Goal: Transaction & Acquisition: Purchase product/service

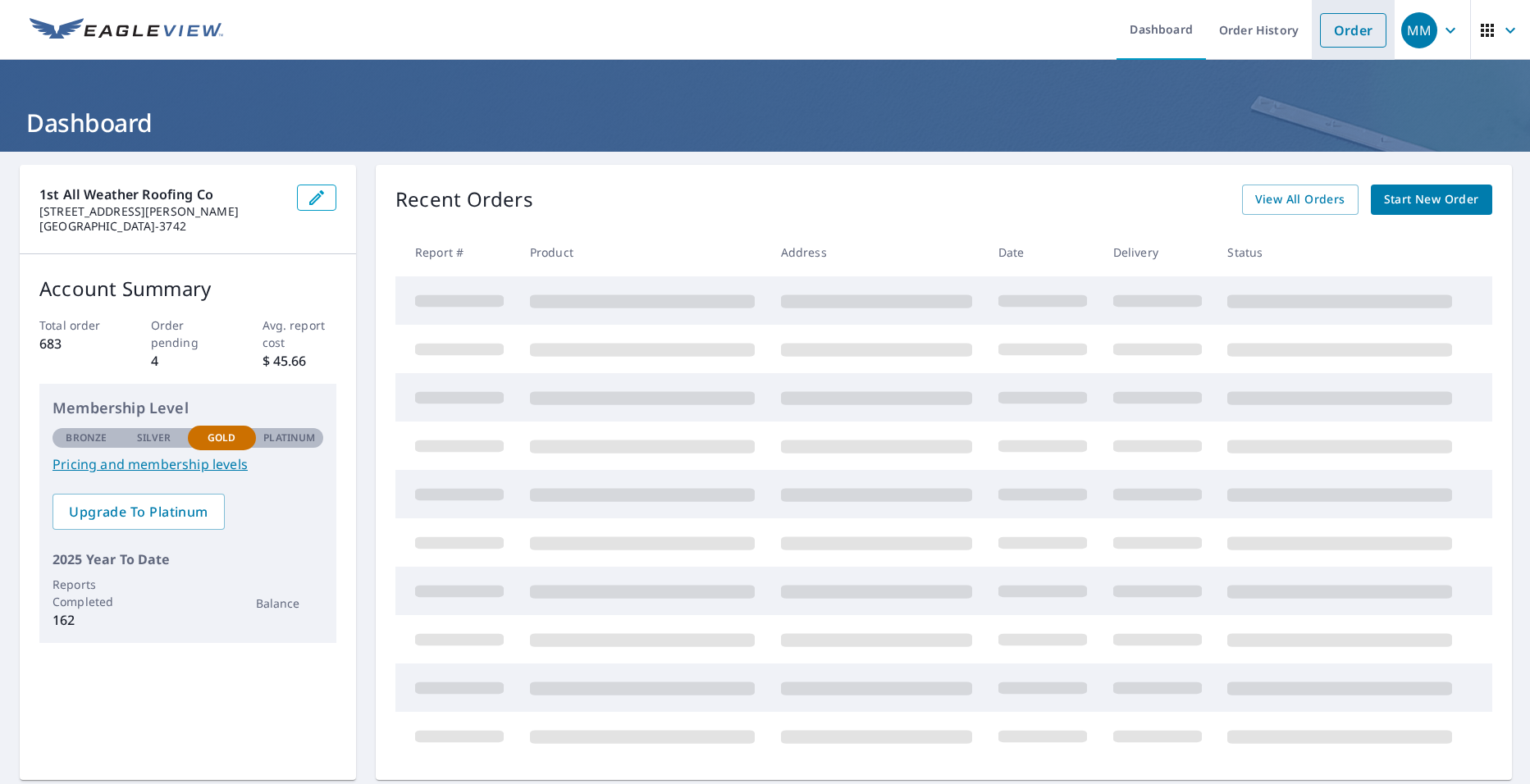
click at [1325, 20] on link "Order" at bounding box center [1353, 30] width 67 height 35
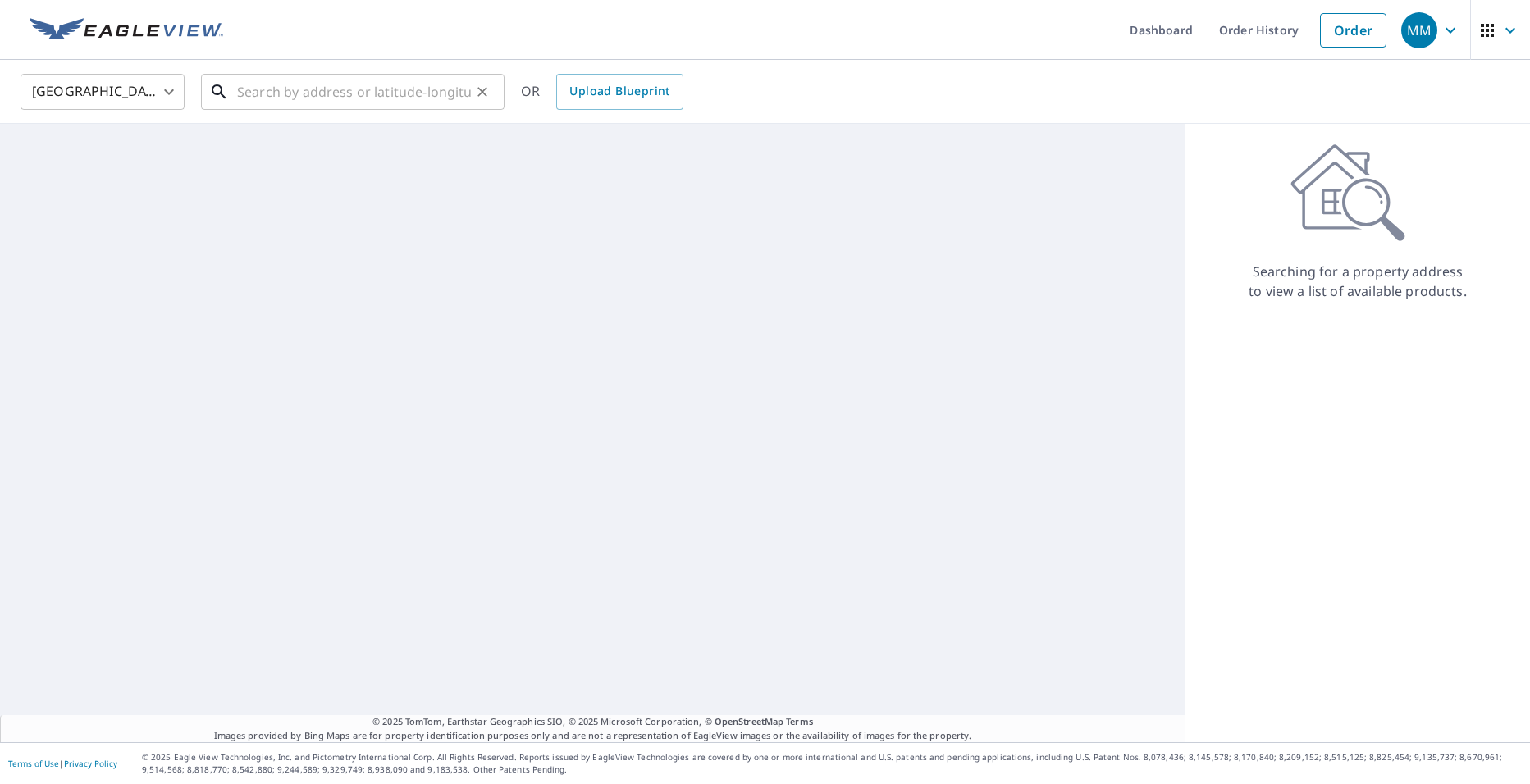
click at [367, 81] on input "text" at bounding box center [354, 92] width 234 height 46
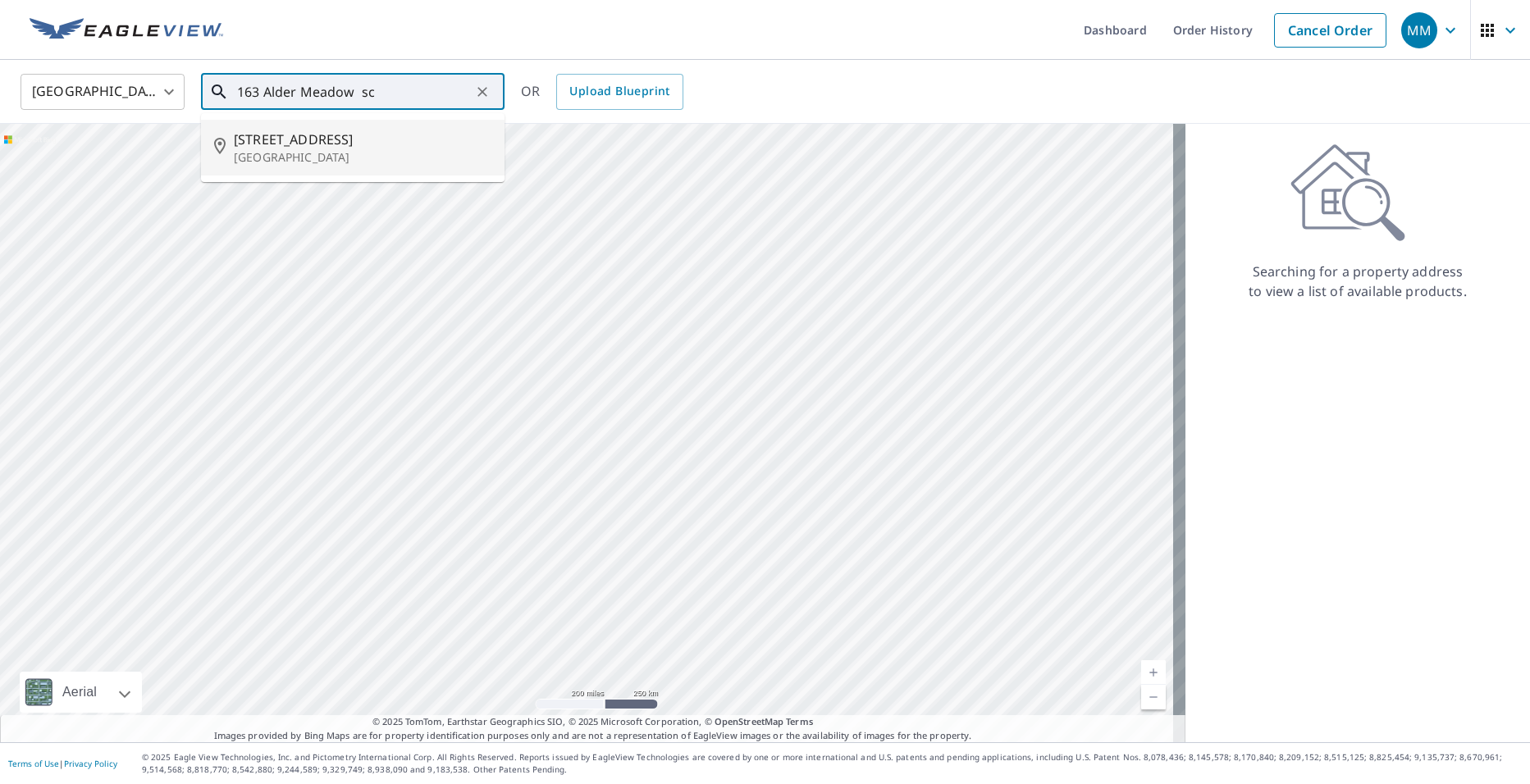
click at [414, 140] on span "[STREET_ADDRESS]" at bounding box center [363, 139] width 257 height 20
type input "[STREET_ADDRESS]"
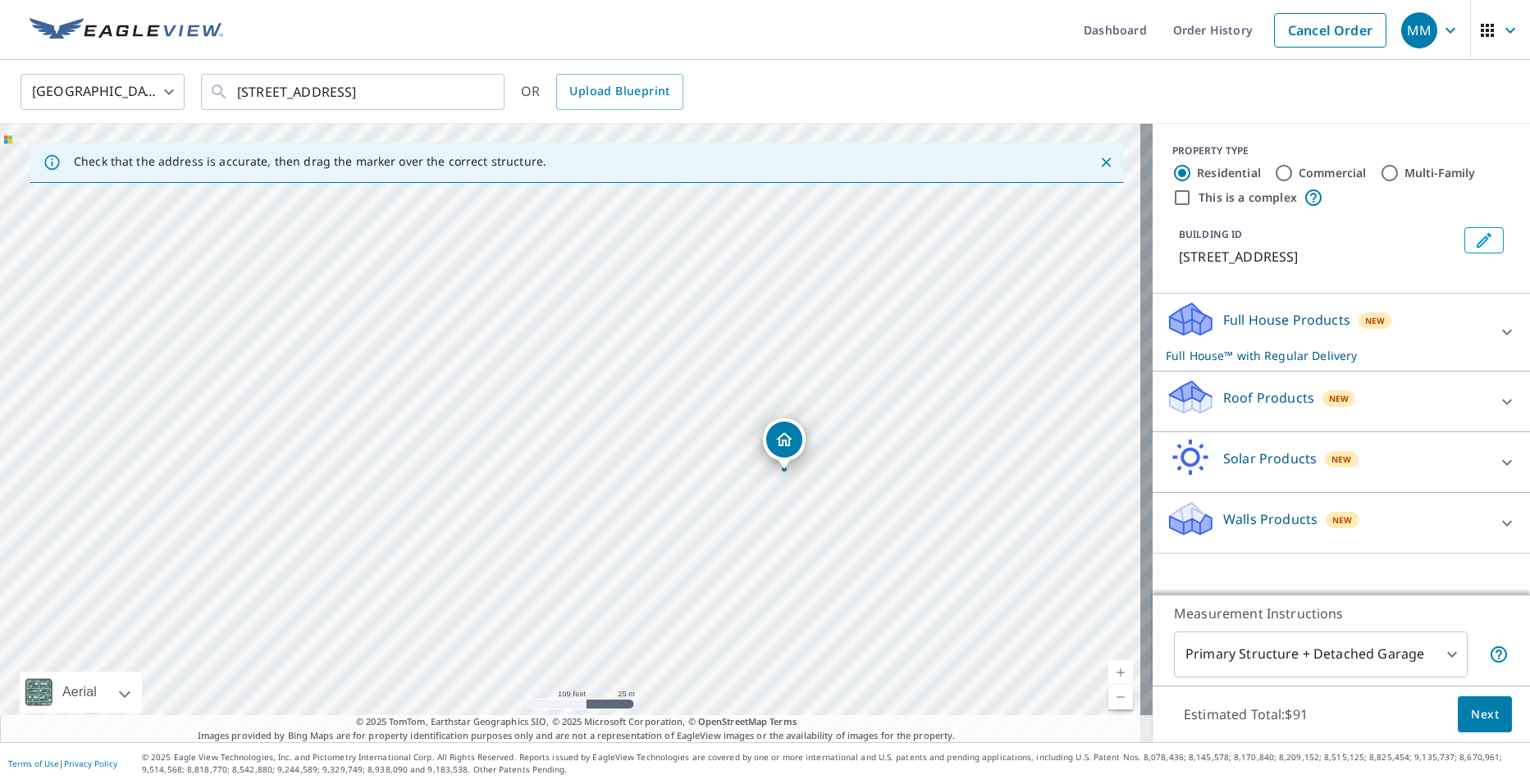
click at [1276, 408] on p "Roof Products" at bounding box center [1268, 397] width 91 height 20
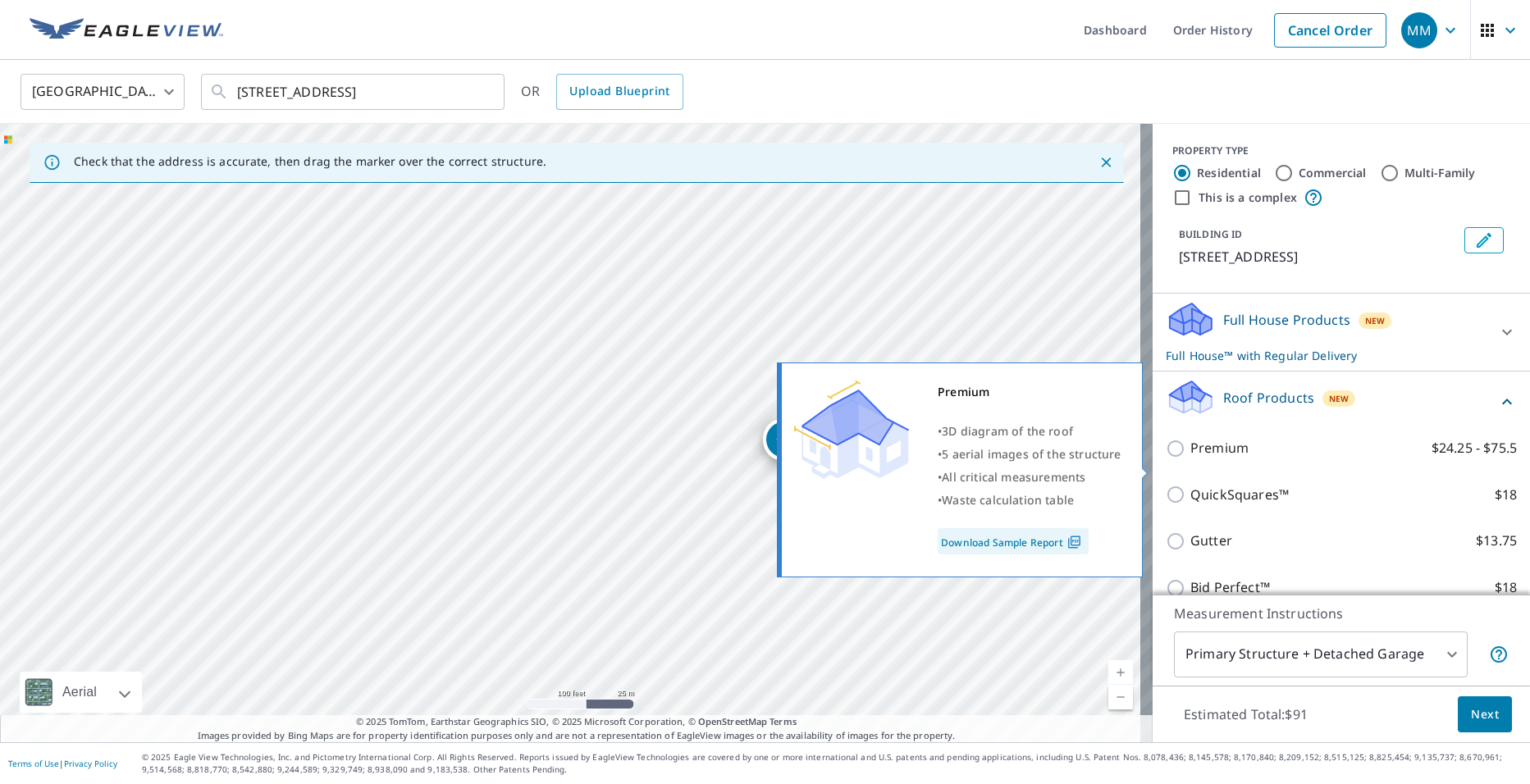
click at [1193, 459] on p "Premium" at bounding box center [1220, 448] width 59 height 20
click at [1190, 459] on input "Premium $24.25 - $75.5" at bounding box center [1178, 449] width 25 height 20
checkbox input "true"
checkbox input "false"
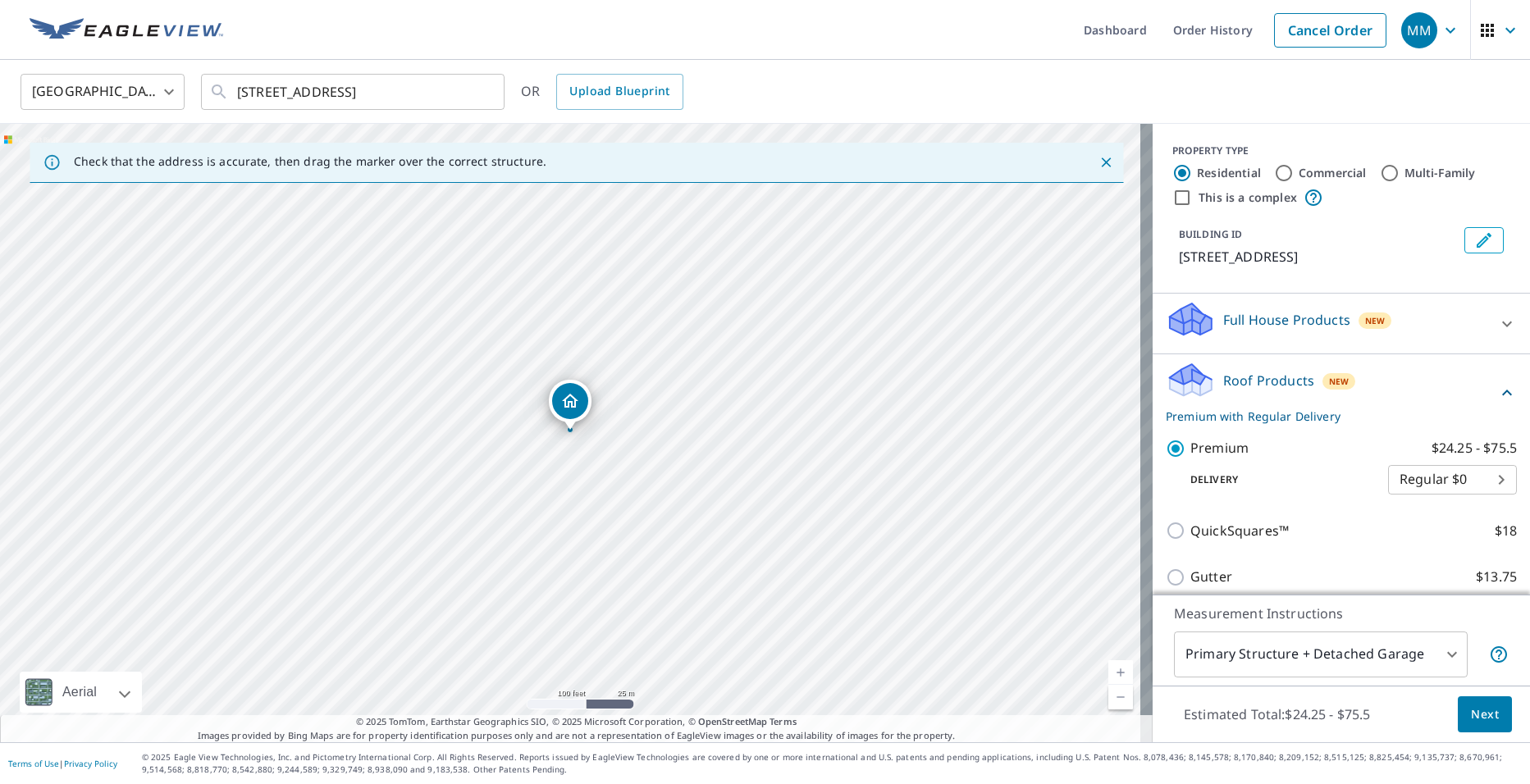
scroll to position [201, 0]
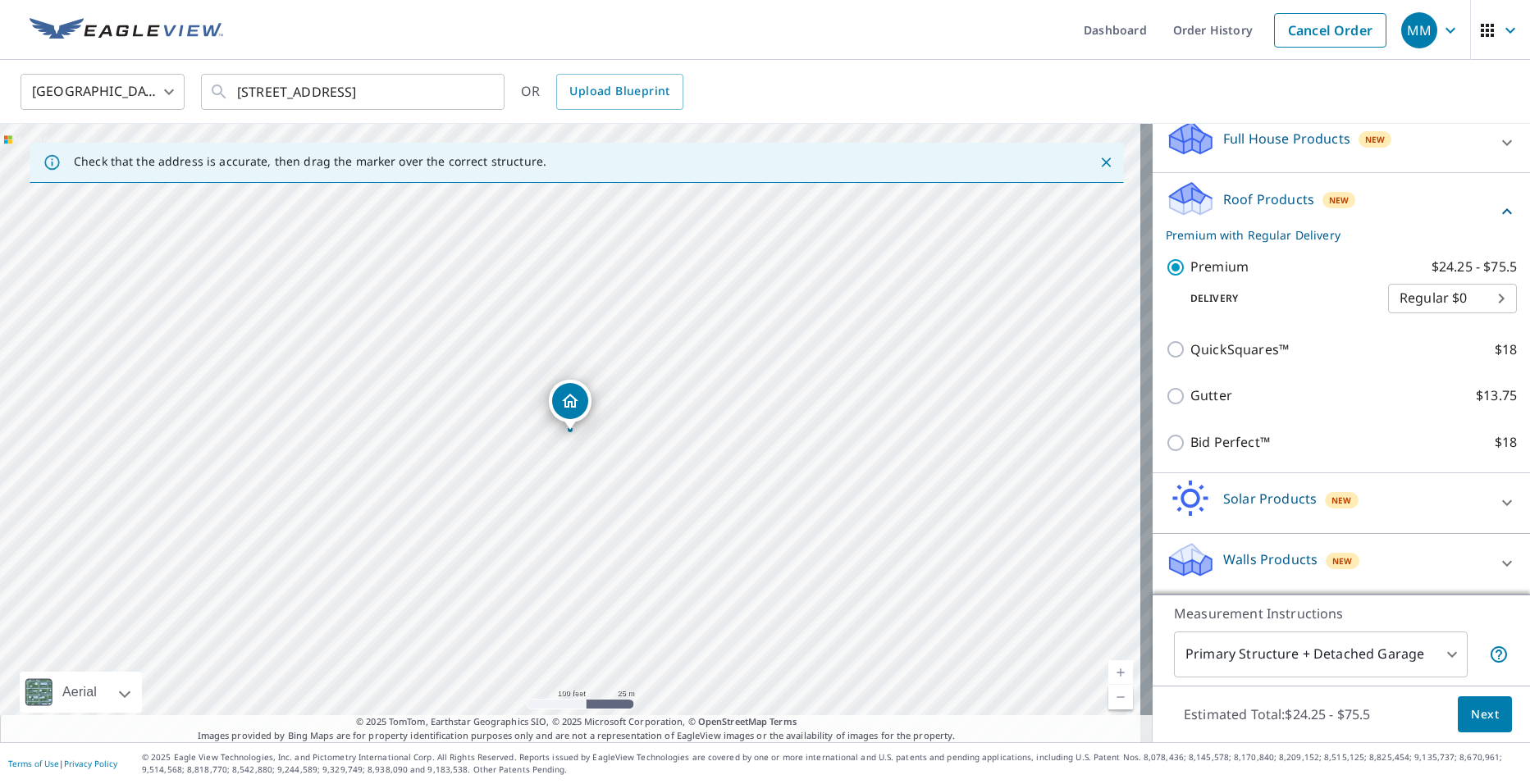
click at [1471, 712] on span "Next" at bounding box center [1484, 714] width 27 height 20
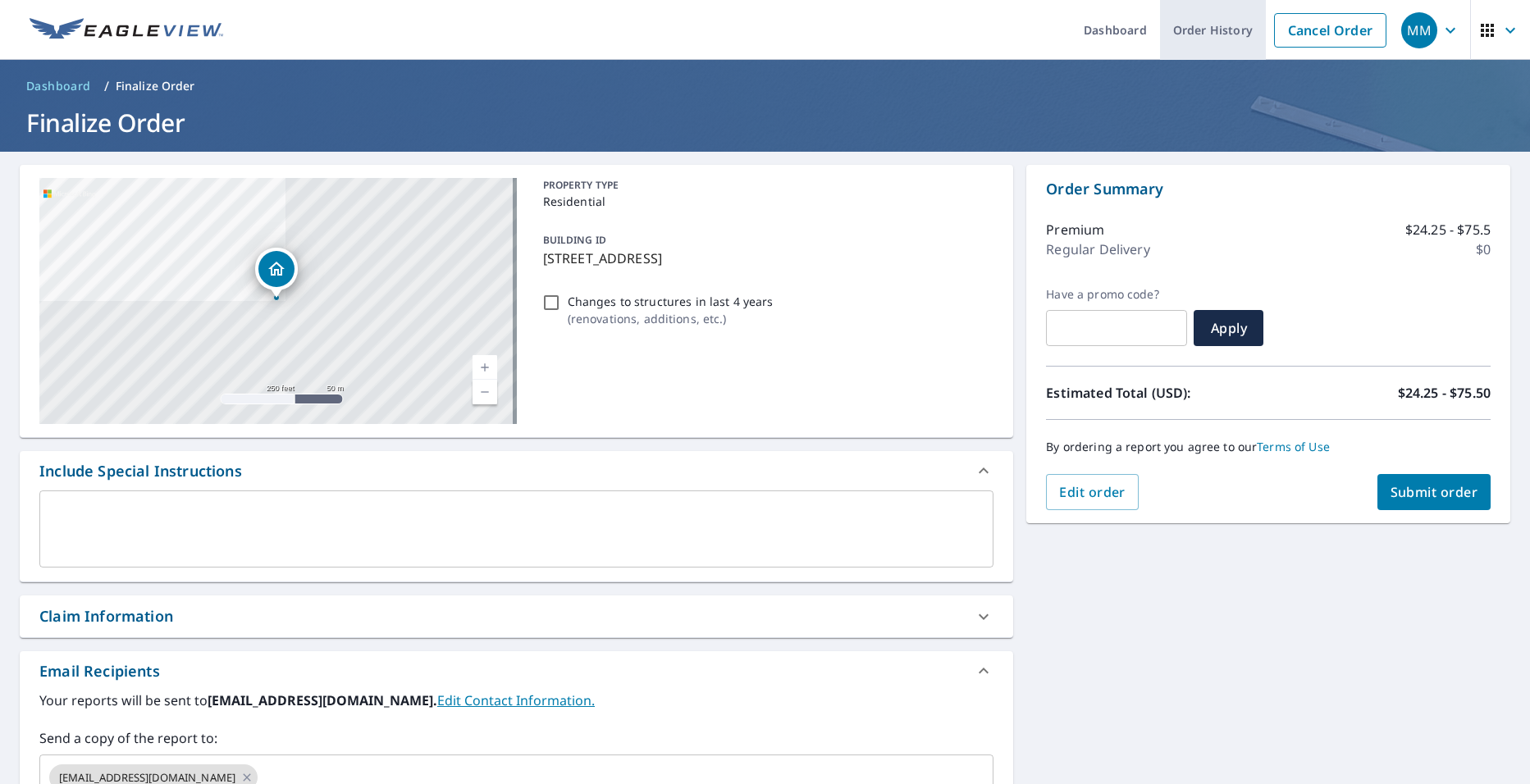
click at [1212, 36] on link "Order History" at bounding box center [1212, 30] width 106 height 60
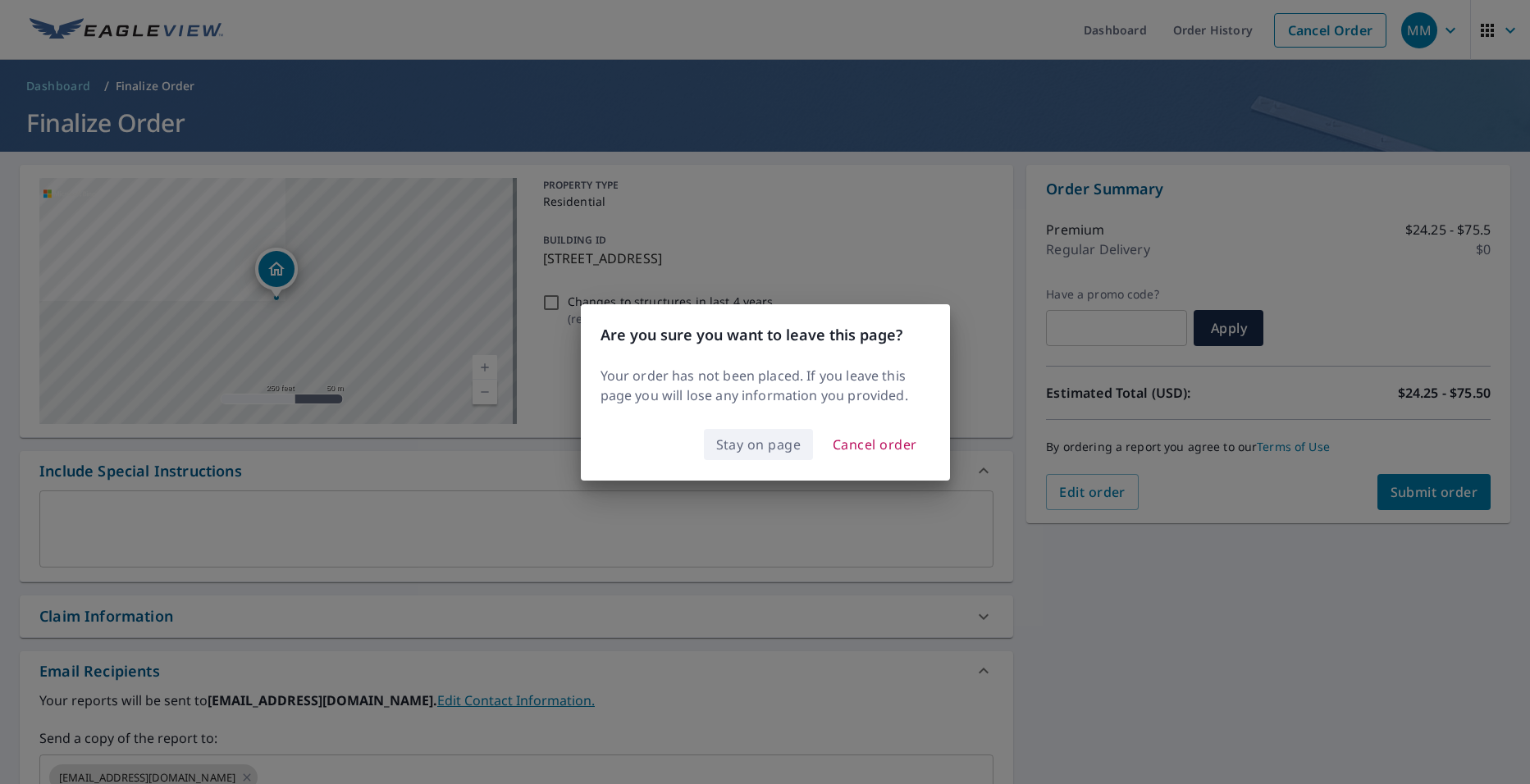
click at [750, 450] on span "Stay on page" at bounding box center [758, 444] width 85 height 23
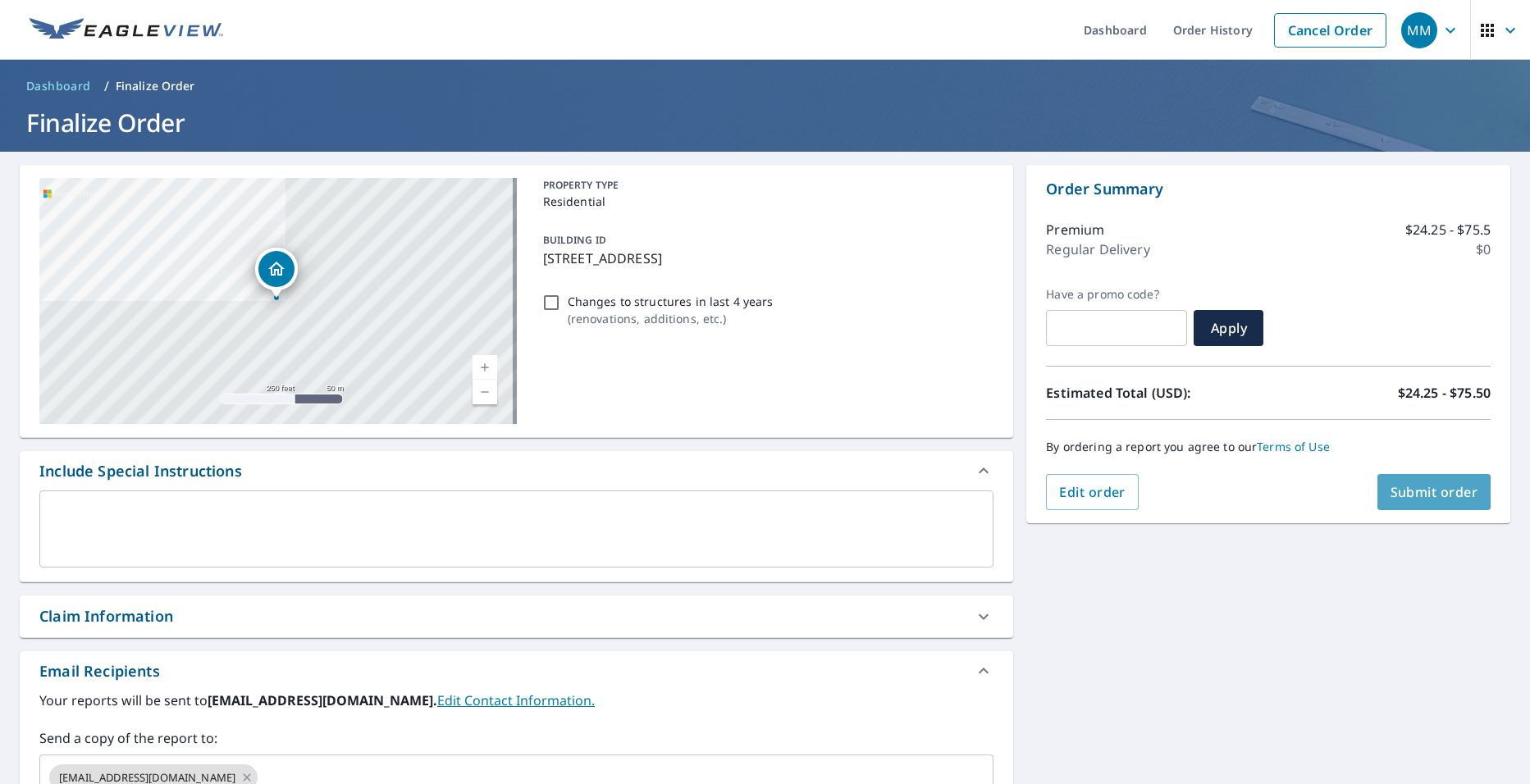
click at [1411, 485] on span "Submit order" at bounding box center [1433, 492] width 88 height 18
checkbox input "true"
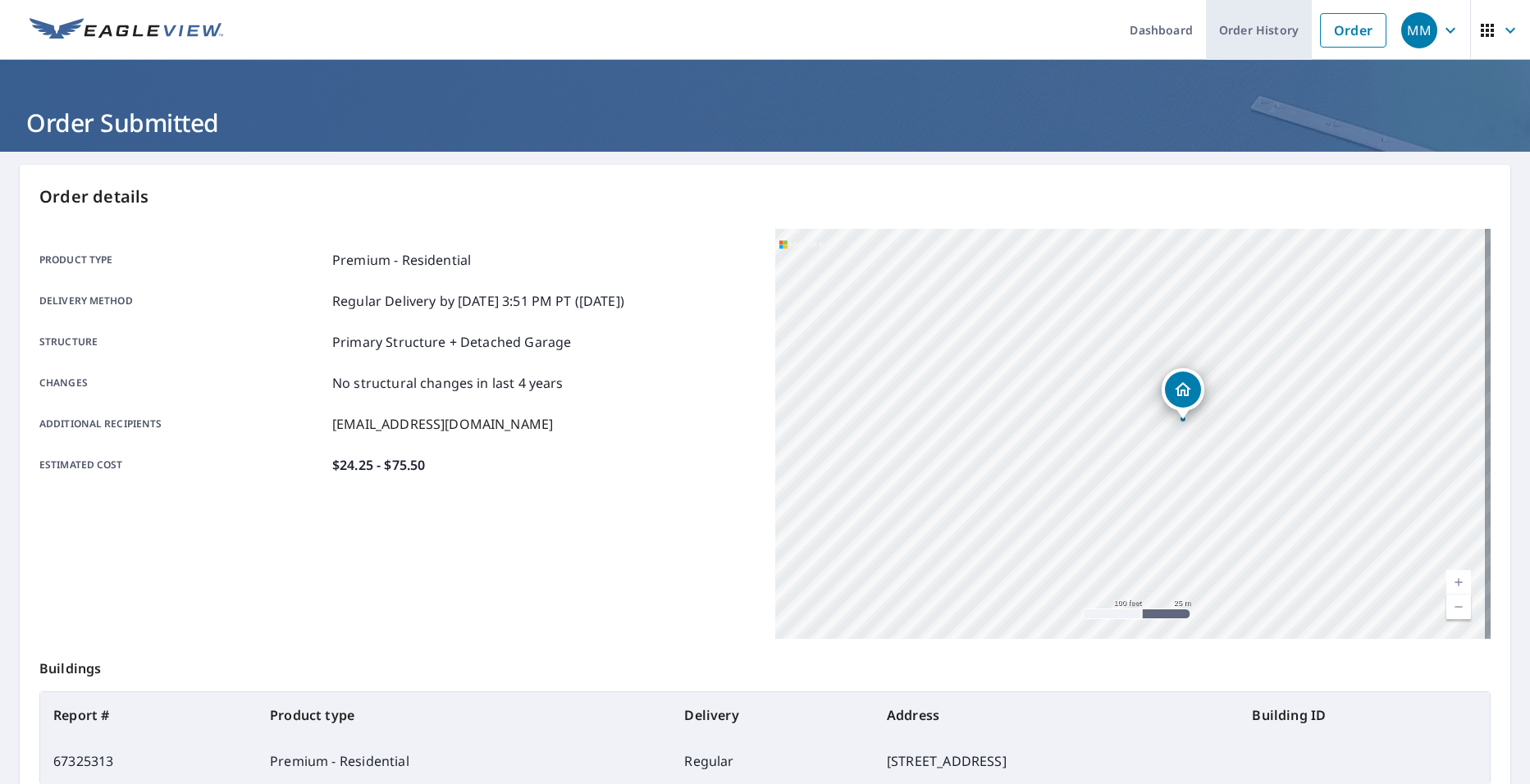
click at [1267, 35] on link "Order History" at bounding box center [1258, 30] width 106 height 60
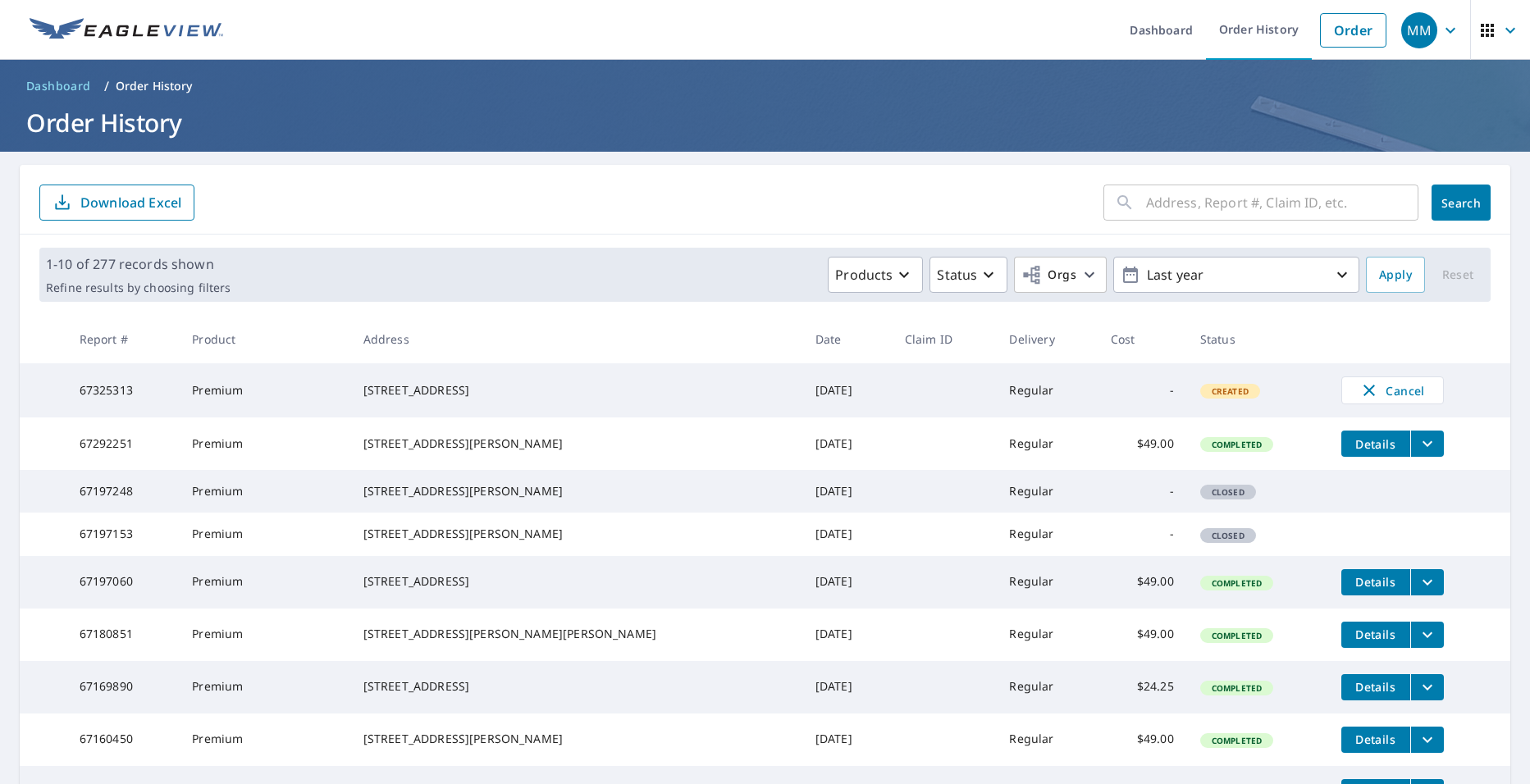
click at [1161, 208] on input "text" at bounding box center [1282, 203] width 272 height 46
type input "96 [GEOGRAPHIC_DATA]"
click button "Search" at bounding box center [1461, 202] width 59 height 36
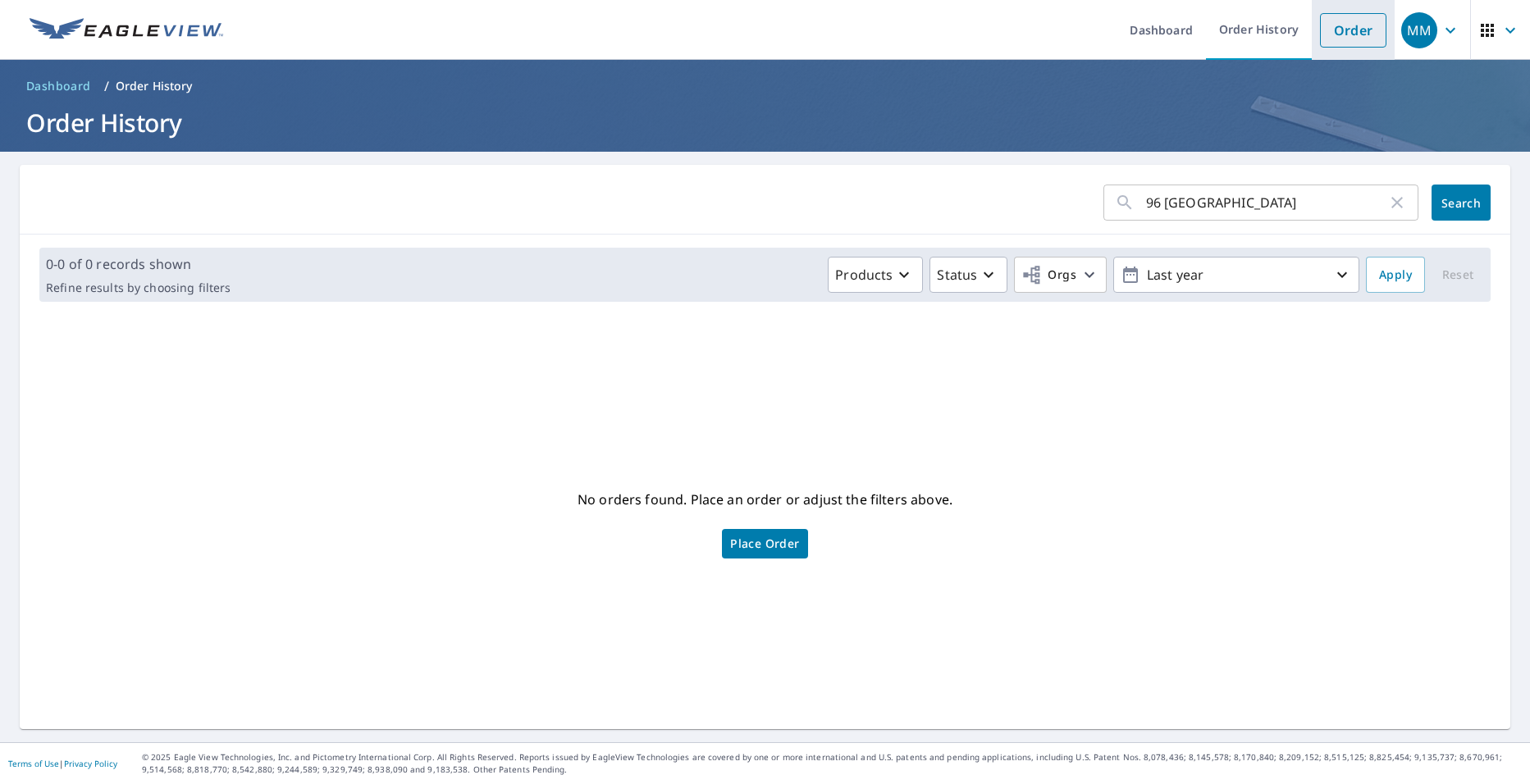
click at [1328, 37] on link "Order" at bounding box center [1353, 30] width 67 height 35
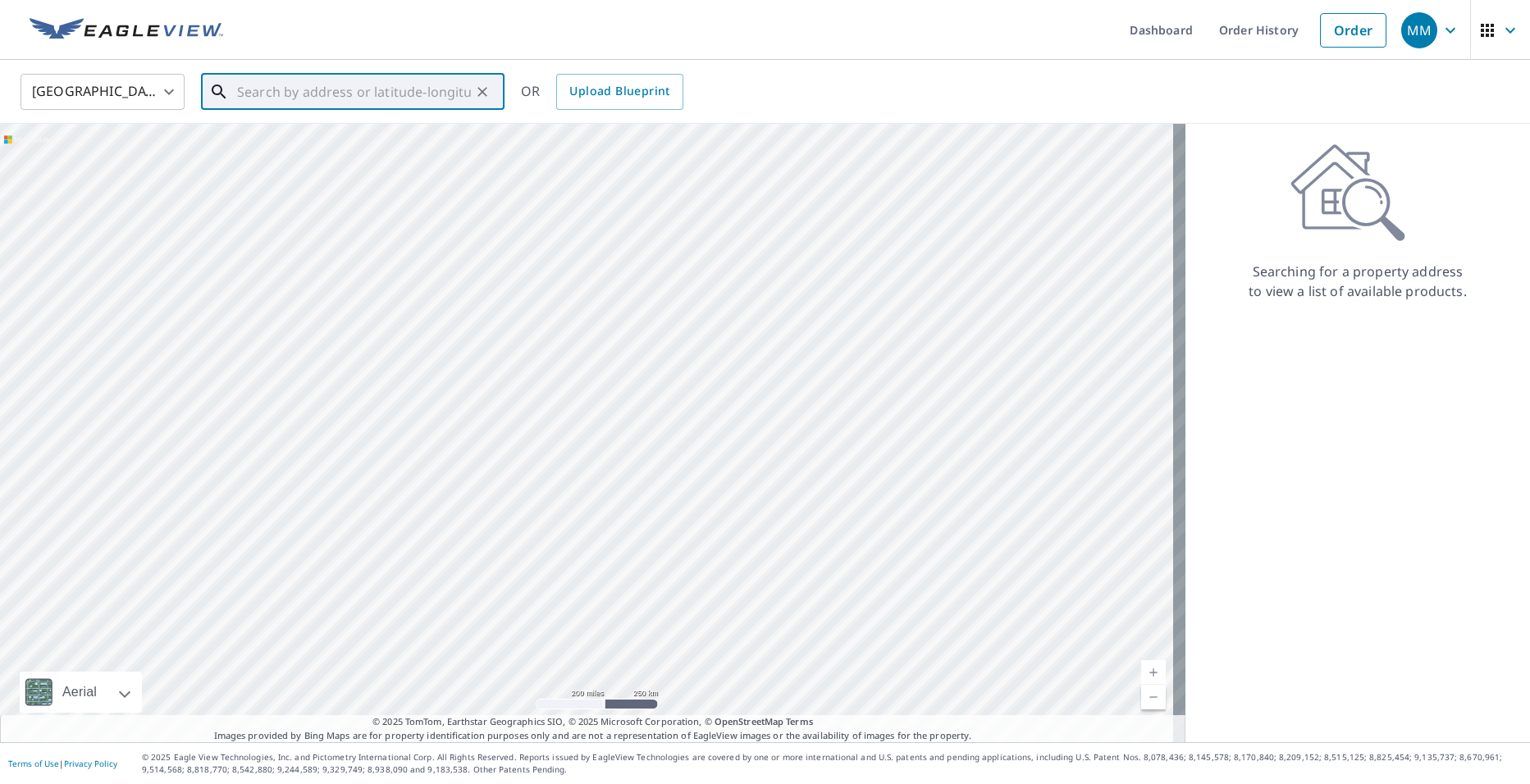
click at [430, 92] on input "text" at bounding box center [354, 92] width 234 height 46
click at [409, 139] on span "[STREET_ADDRESS]" at bounding box center [363, 139] width 257 height 20
type input "[STREET_ADDRESS]"
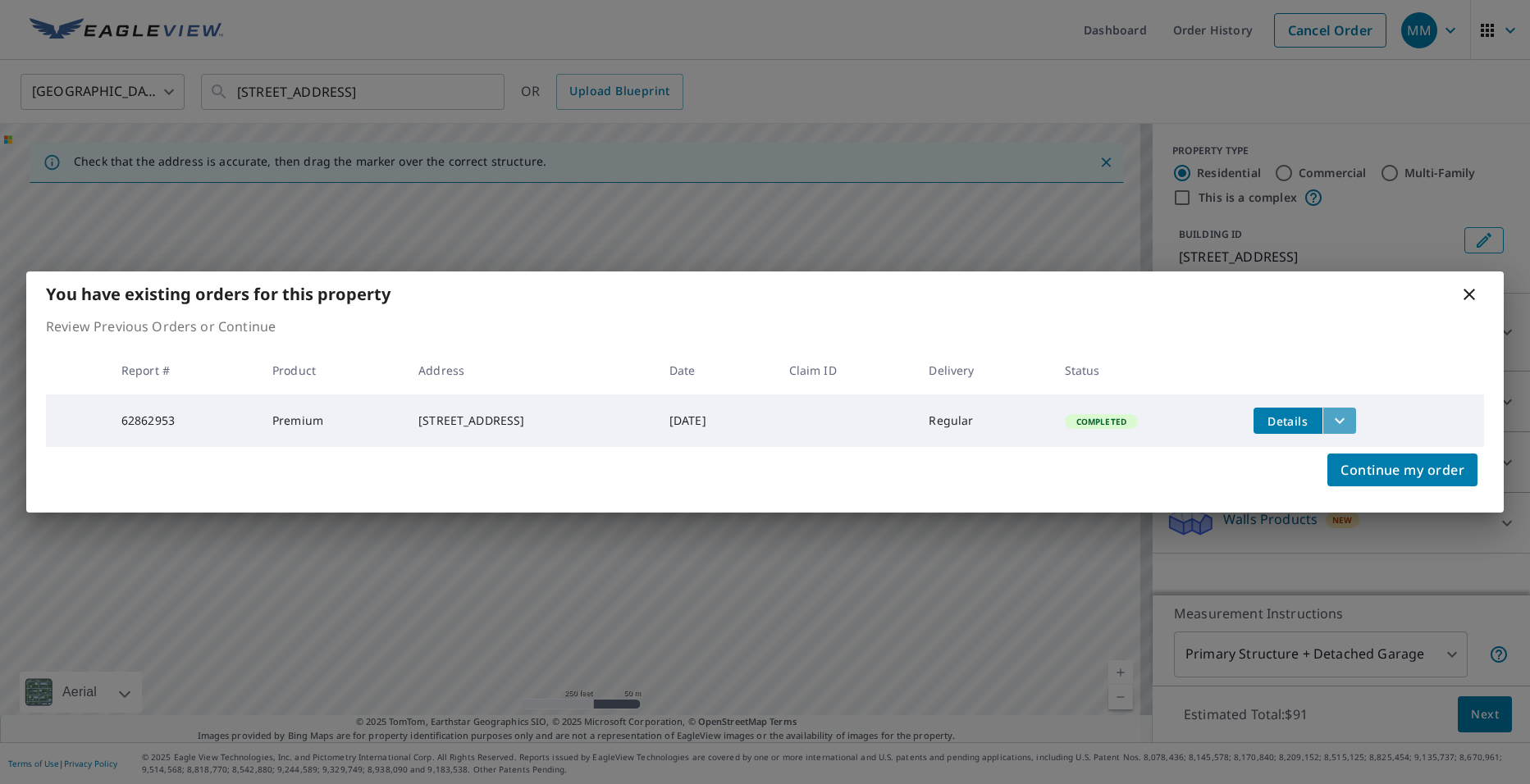
click at [1349, 419] on icon "filesDropdownBtn-62862953" at bounding box center [1339, 420] width 20 height 20
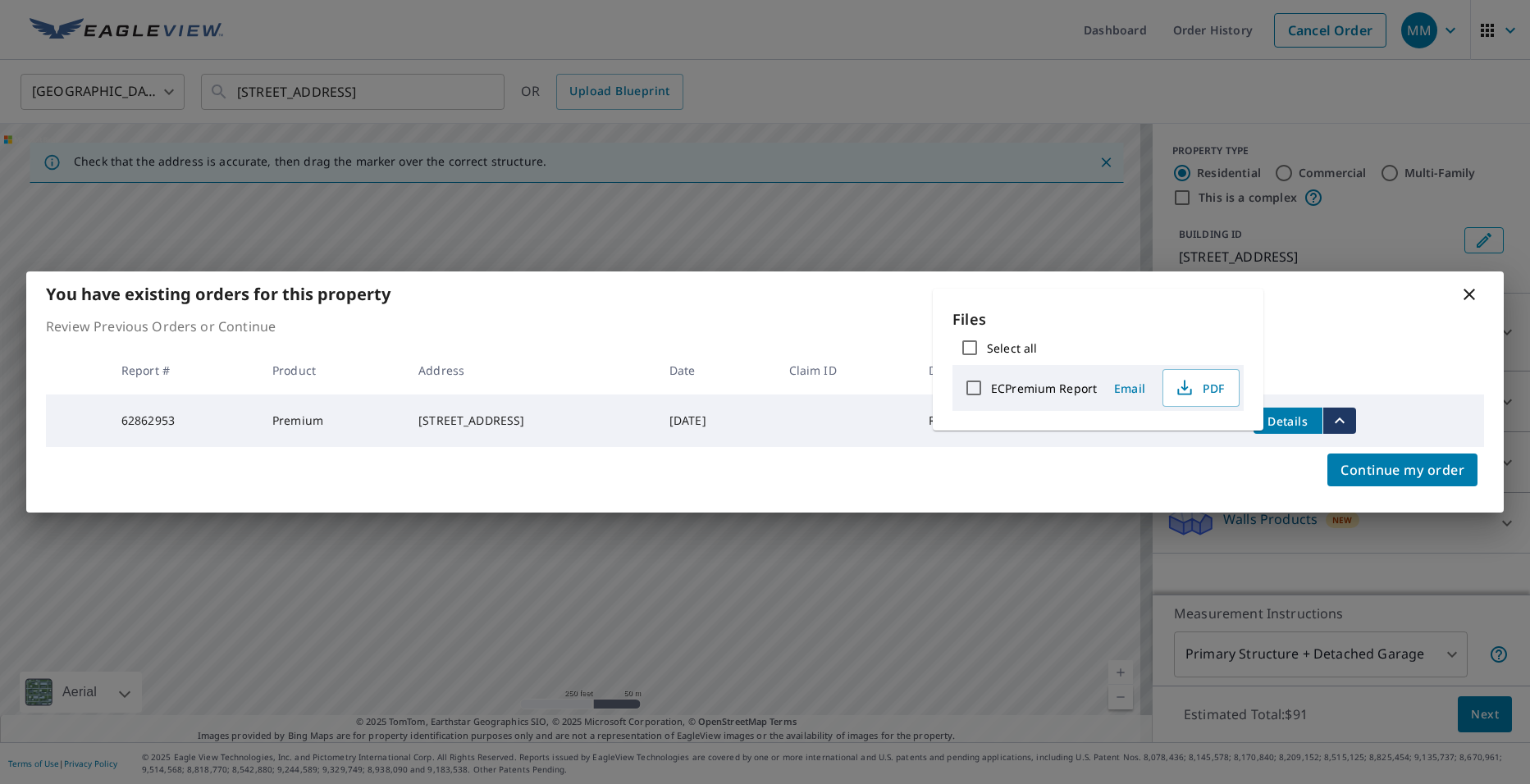
click at [1477, 294] on icon at bounding box center [1469, 294] width 20 height 20
